Goal: Task Accomplishment & Management: Manage account settings

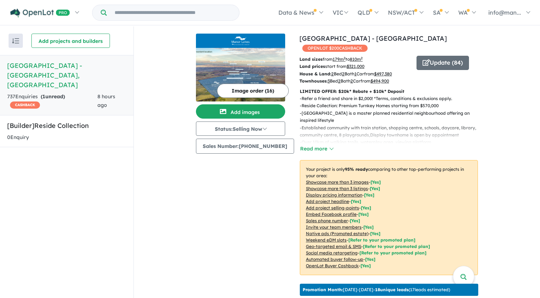
scroll to position [1, 0]
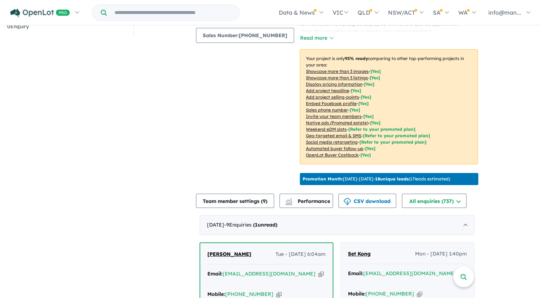
scroll to position [1, 0]
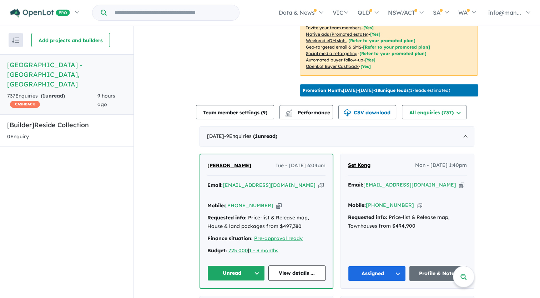
scroll to position [288, 0]
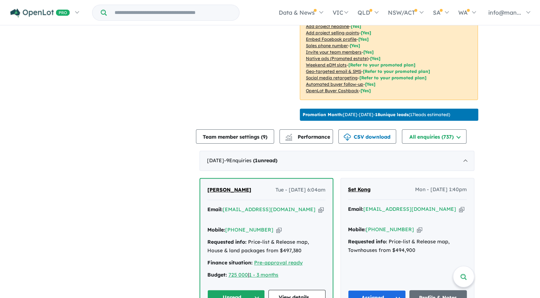
scroll to position [253, 0]
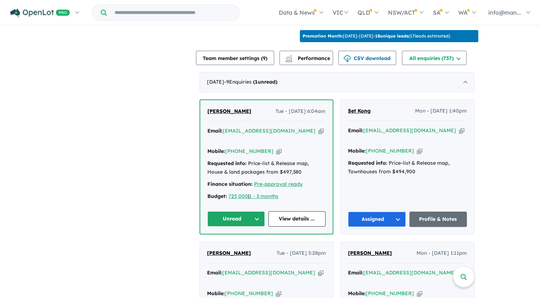
click at [274, 147] on div "Mobile: +61 422 548 809 Copied!" at bounding box center [266, 151] width 118 height 9
click at [276, 147] on icon "button" at bounding box center [278, 150] width 5 height 7
click at [318, 127] on icon "button" at bounding box center [320, 130] width 5 height 7
drag, startPoint x: 249, startPoint y: 109, endPoint x: 223, endPoint y: 113, distance: 27.1
click at [223, 113] on div "Daisy Macanas Tue - 16/09/2025, 6:04am" at bounding box center [266, 114] width 118 height 14
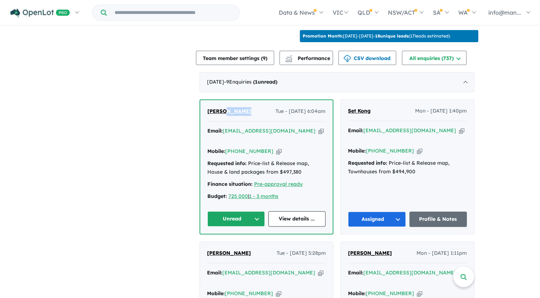
copy span "Macanas"
click at [251, 211] on button "Unread" at bounding box center [235, 218] width 57 height 15
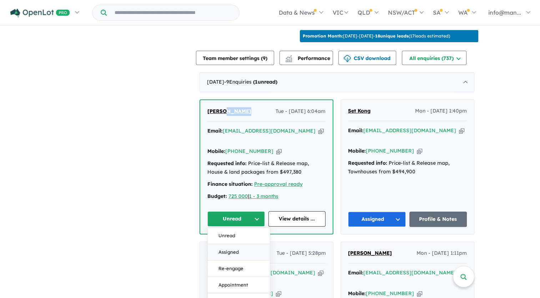
click at [244, 244] on button "Assigned" at bounding box center [239, 252] width 62 height 16
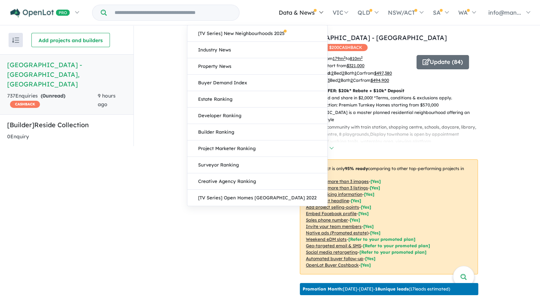
scroll to position [0, 0]
